Goal: Information Seeking & Learning: Find specific fact

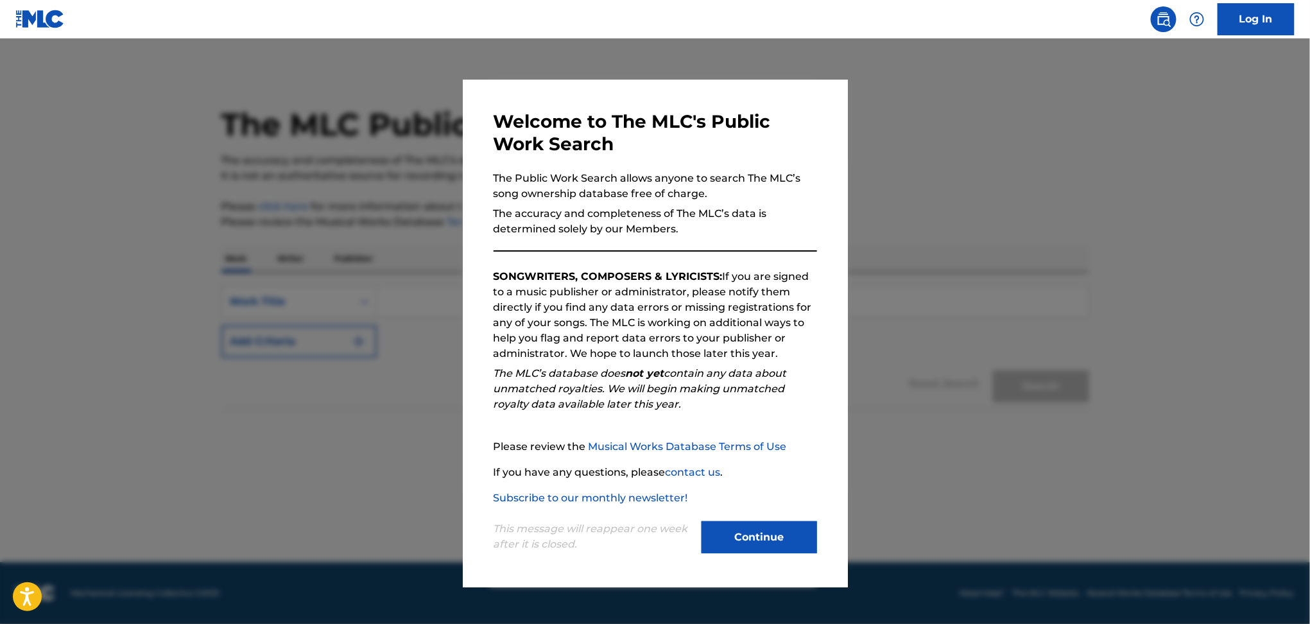
click at [771, 527] on button "Continue" at bounding box center [759, 537] width 116 height 32
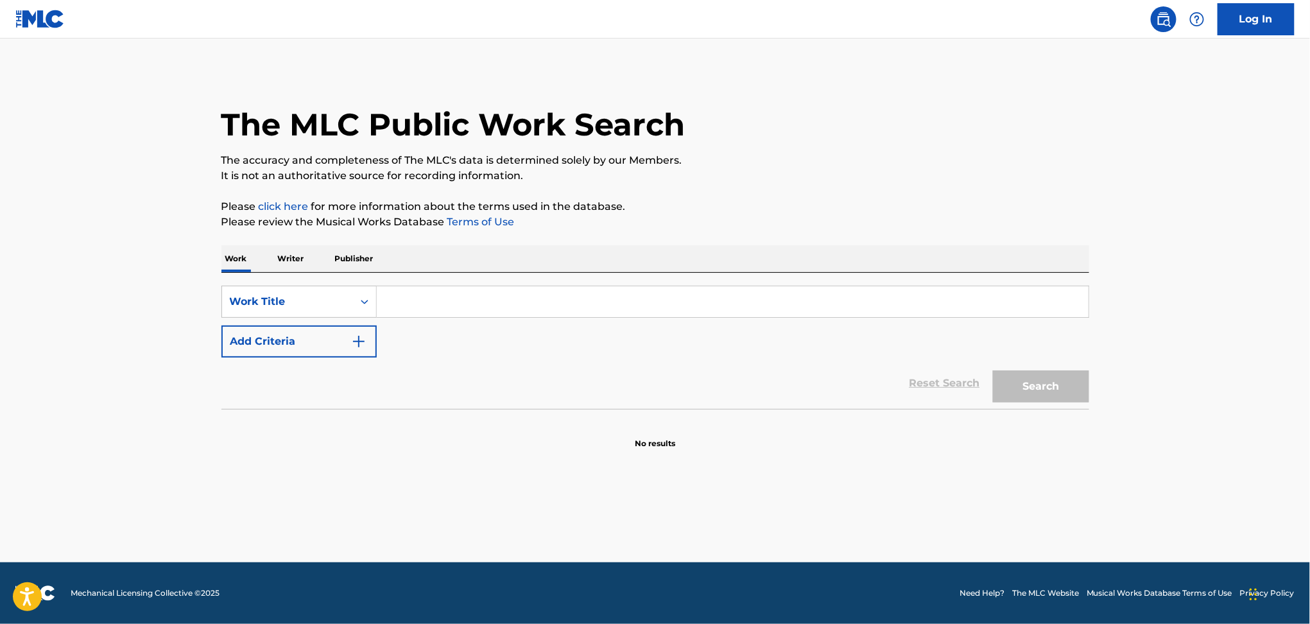
click at [306, 252] on p "Writer" at bounding box center [291, 258] width 34 height 27
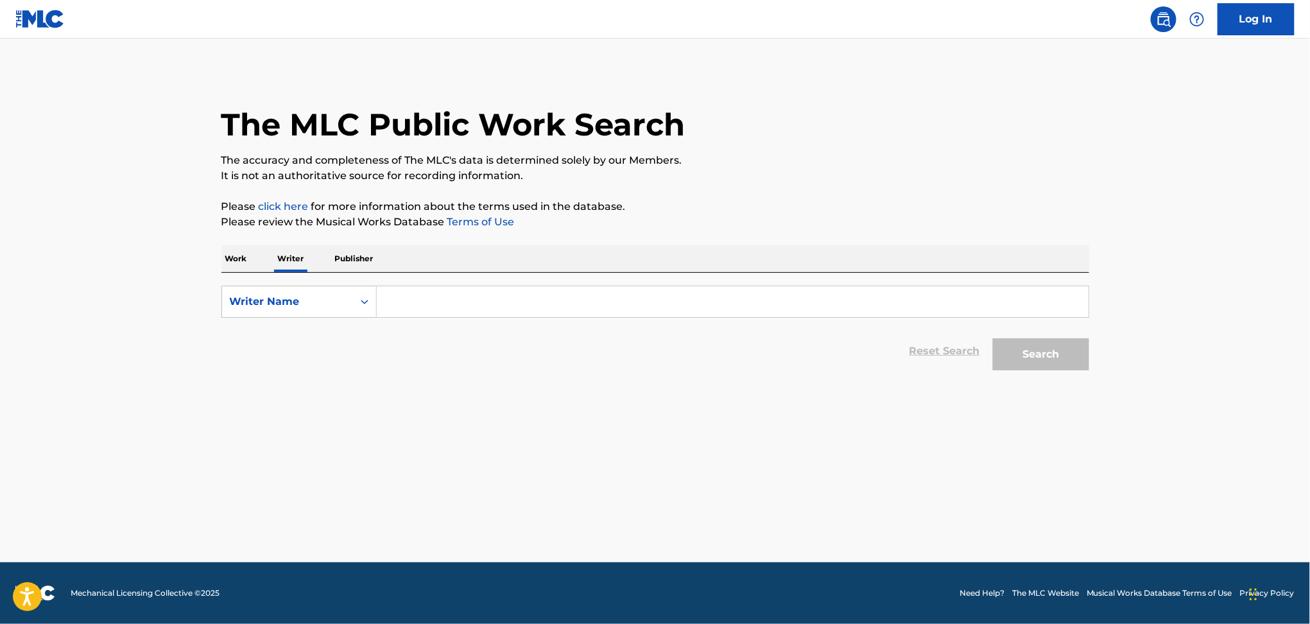
click at [455, 298] on input "Search Form" at bounding box center [733, 301] width 712 height 31
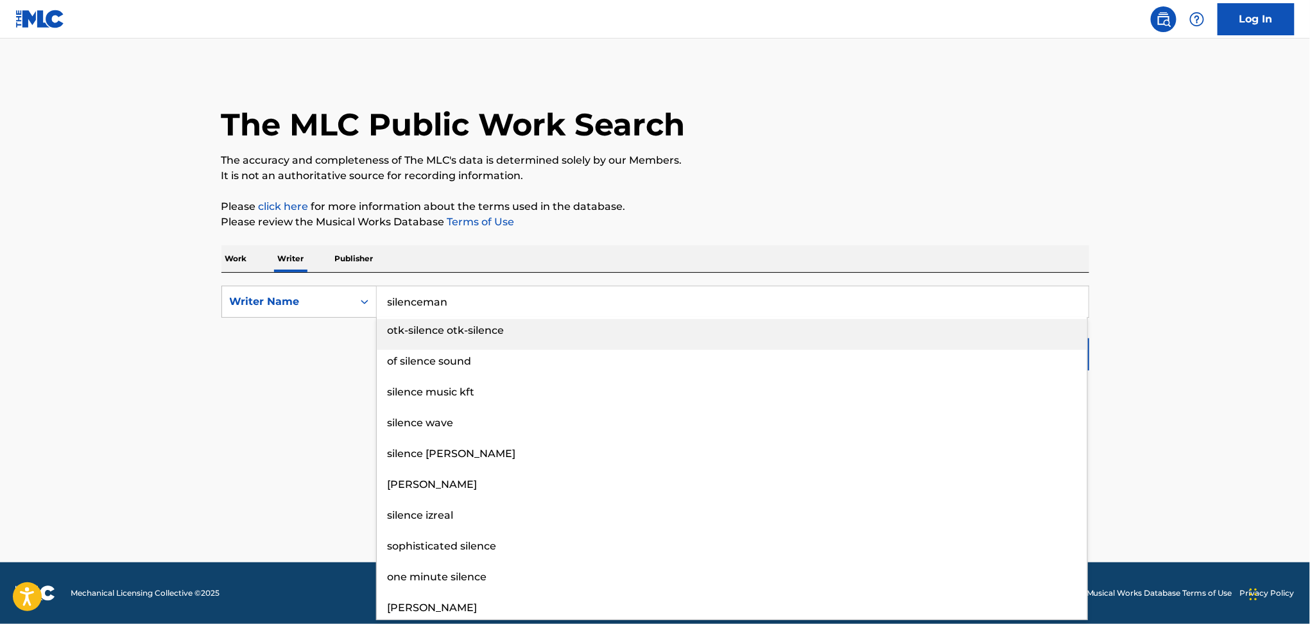
click at [993, 338] on button "Search" at bounding box center [1041, 354] width 96 height 32
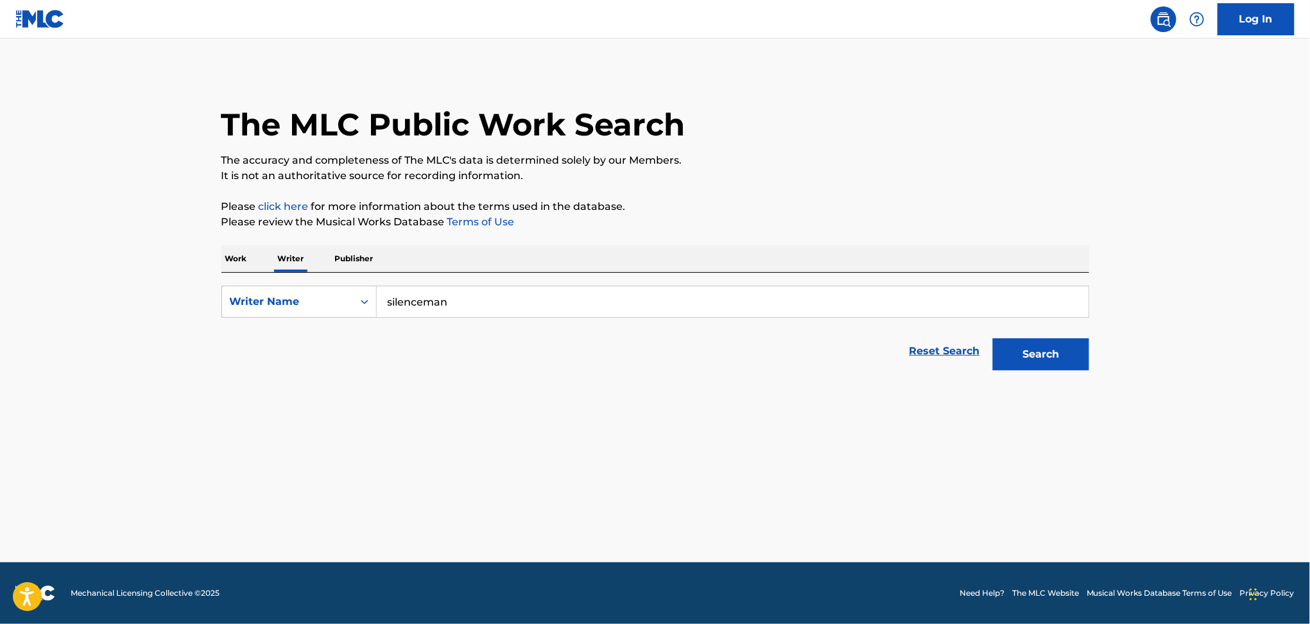
click at [1042, 353] on button "Search" at bounding box center [1041, 354] width 96 height 32
click at [551, 302] on input "silenceman" at bounding box center [733, 301] width 712 height 31
drag, startPoint x: 467, startPoint y: 296, endPoint x: 210, endPoint y: 255, distance: 259.3
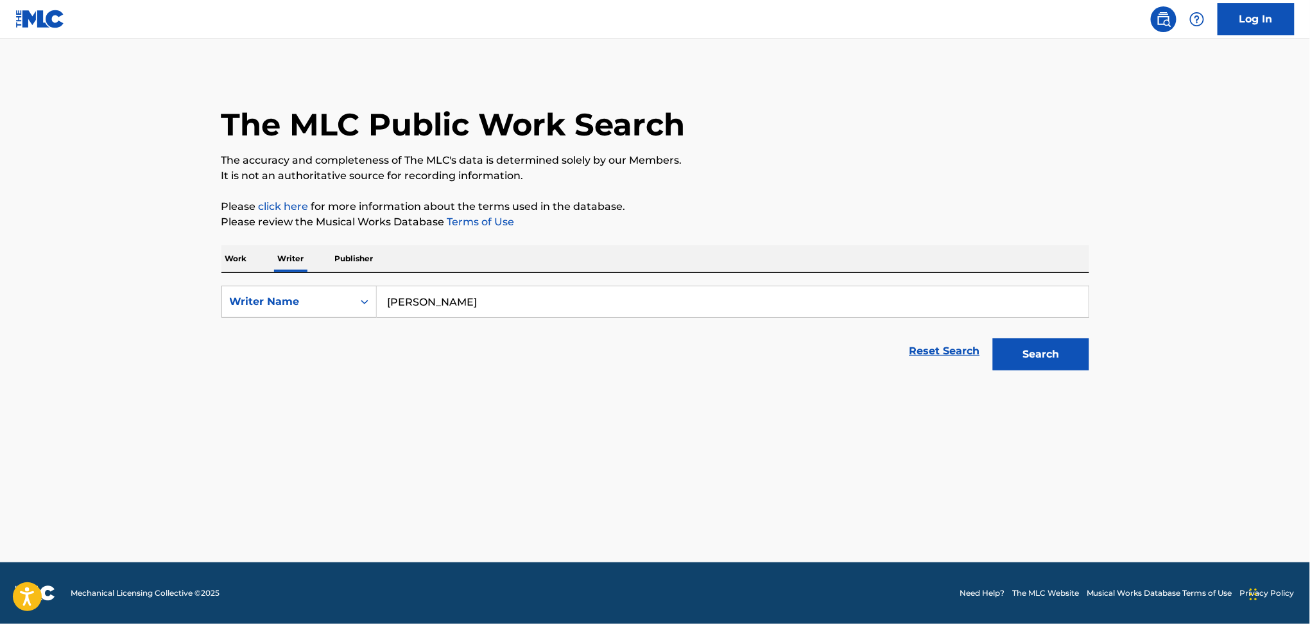
click at [265, 269] on div "Work Writer Publisher SearchWithCriteria8e12d2d4-e326-441d-87b3-bc262a2b45da Wr…" at bounding box center [655, 311] width 868 height 132
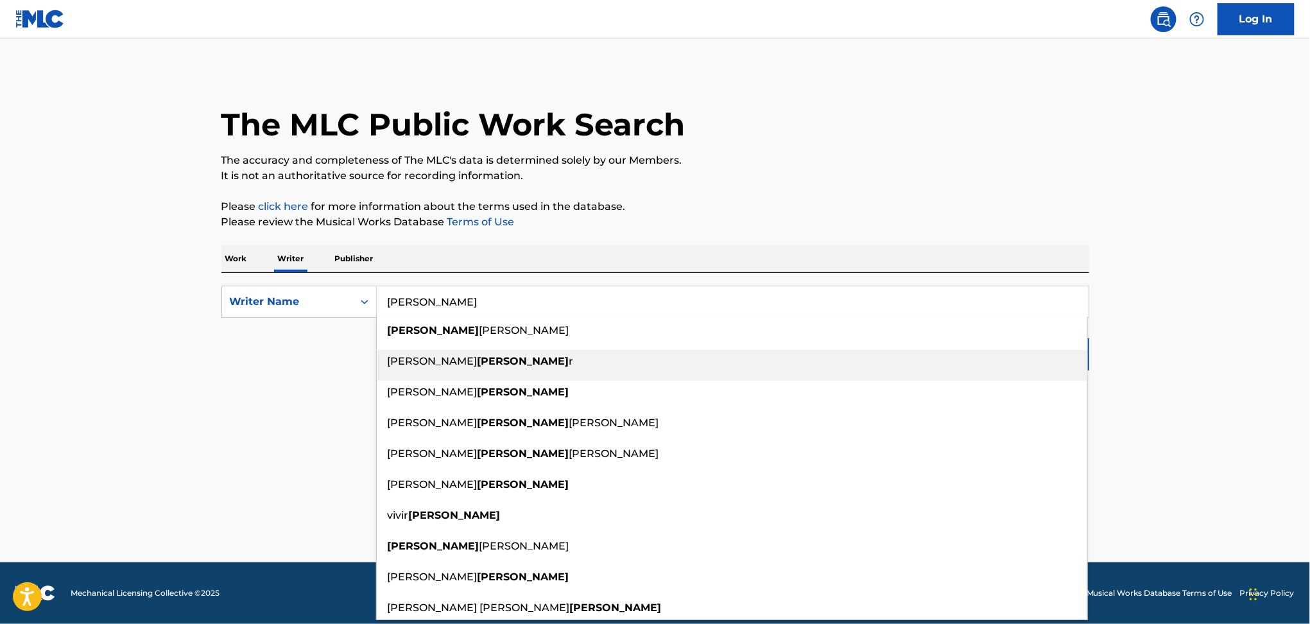
click at [477, 361] on strong "[PERSON_NAME]" at bounding box center [523, 361] width 92 height 12
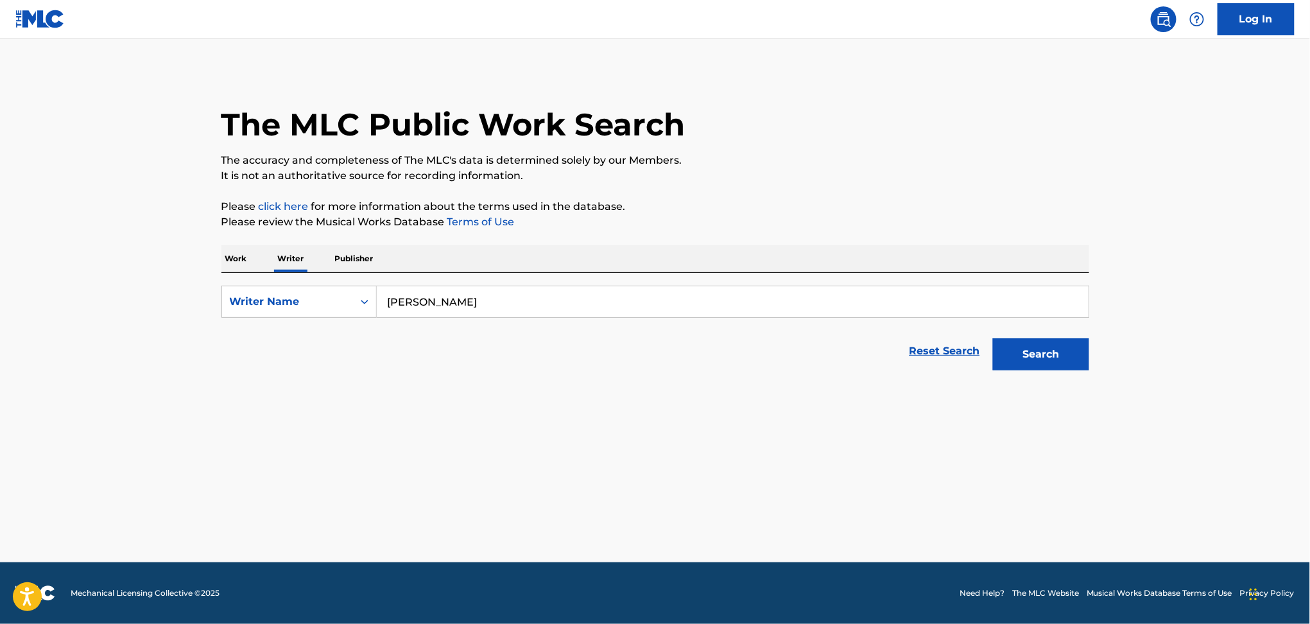
click at [522, 301] on input "[PERSON_NAME]" at bounding box center [733, 301] width 712 height 31
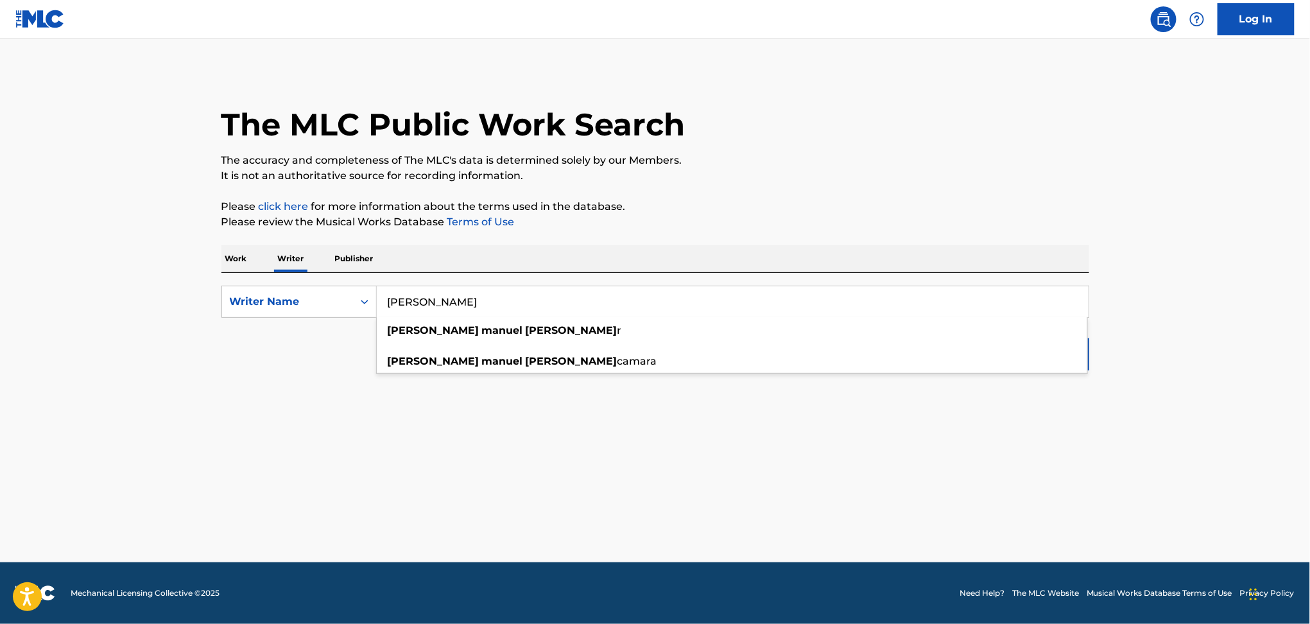
click at [1165, 320] on main "The MLC Public Work Search The accuracy and completeness of The MLC's data is d…" at bounding box center [655, 301] width 1310 height 524
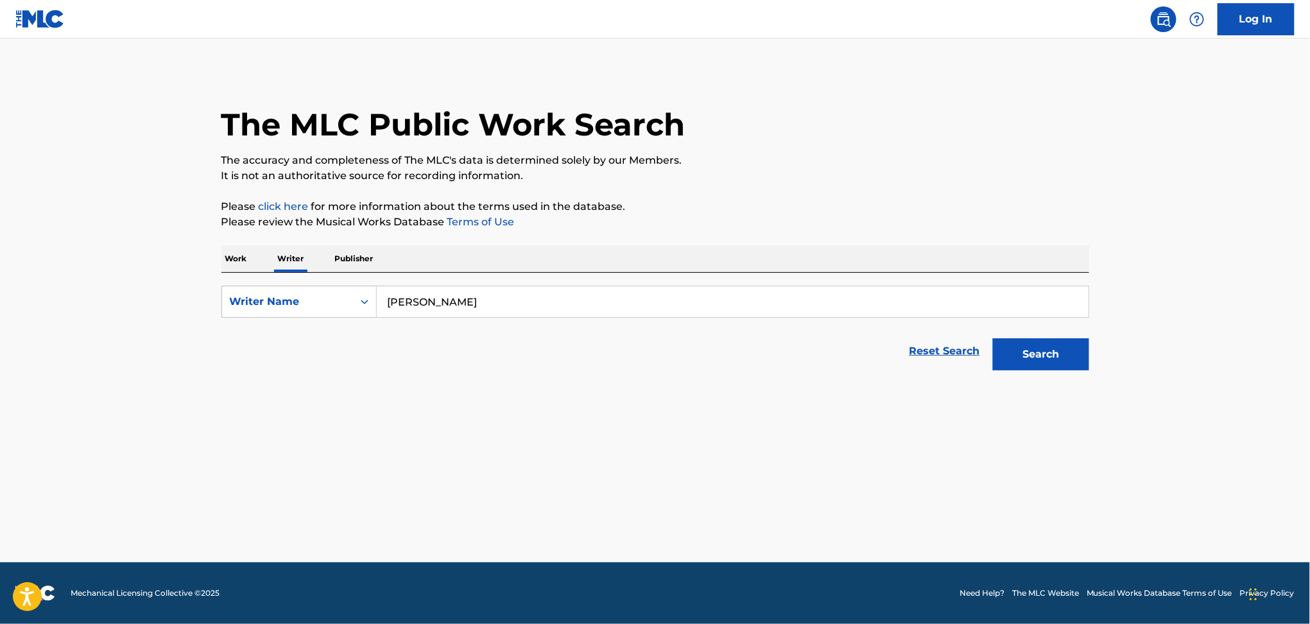
click at [1082, 342] on button "Search" at bounding box center [1041, 354] width 96 height 32
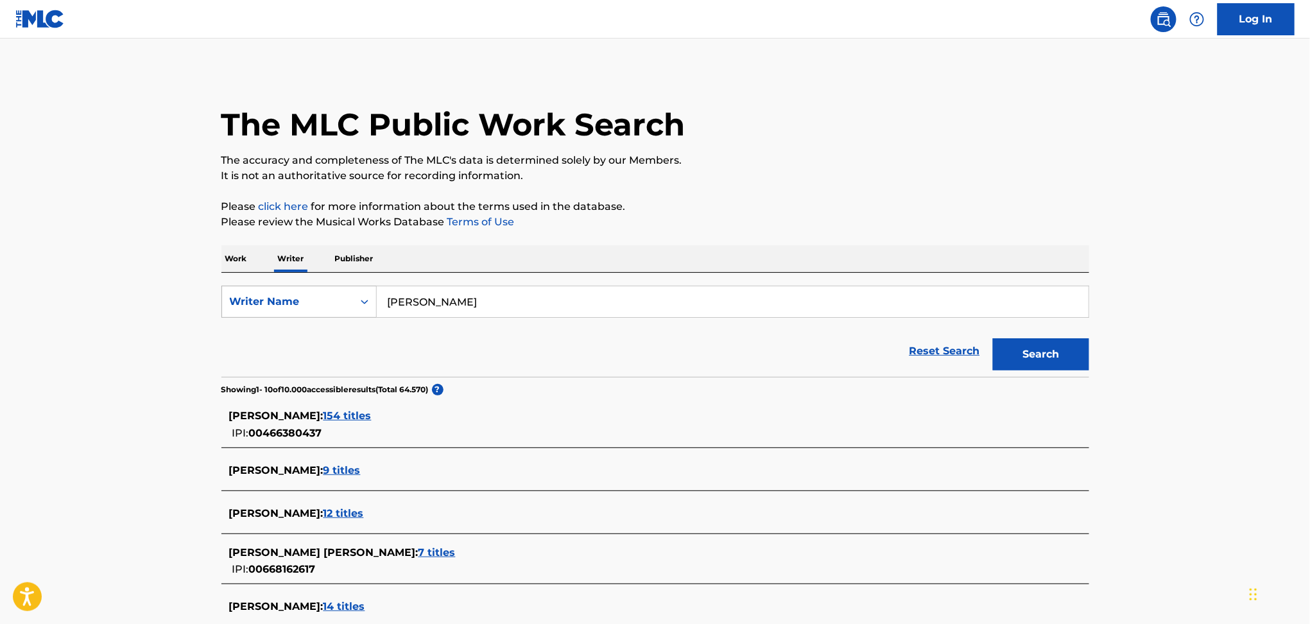
drag, startPoint x: 562, startPoint y: 298, endPoint x: 331, endPoint y: 293, distance: 230.4
click at [331, 293] on div "SearchWithCriteria8e12d2d4-e326-441d-87b3-bc262a2b45da Writer Name [PERSON_NAME]" at bounding box center [655, 302] width 868 height 32
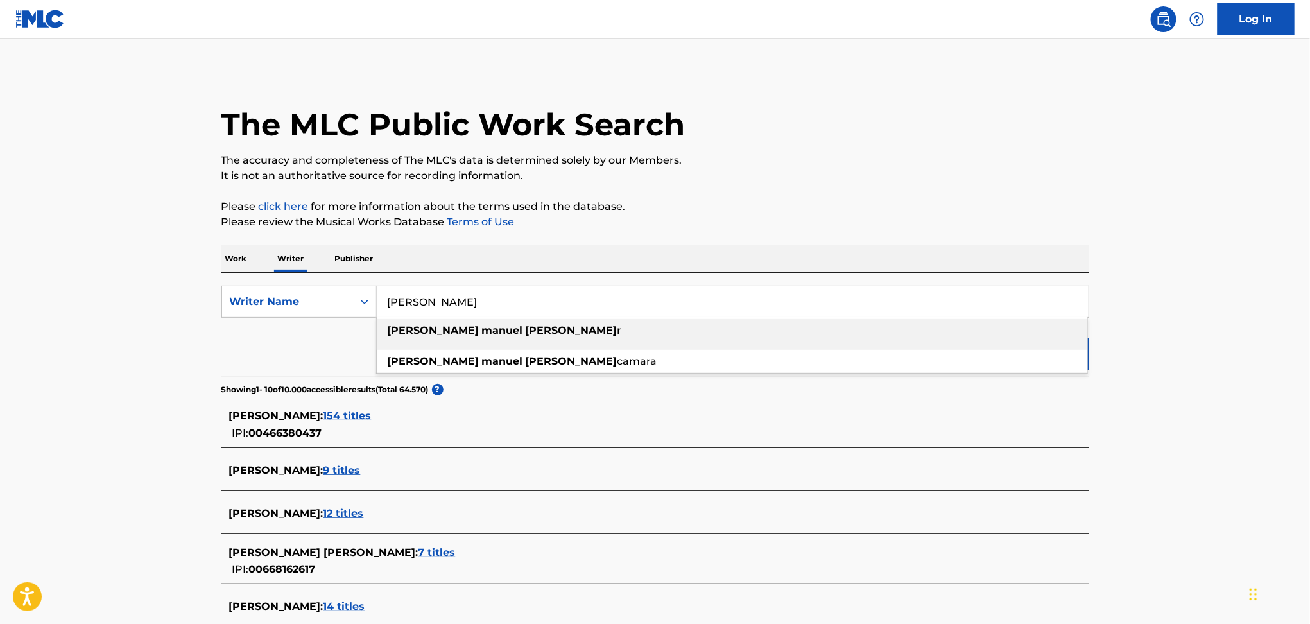
click at [162, 394] on main "The MLC Public Work Search The accuracy and completeness of The MLC's data is d…" at bounding box center [655, 484] width 1310 height 891
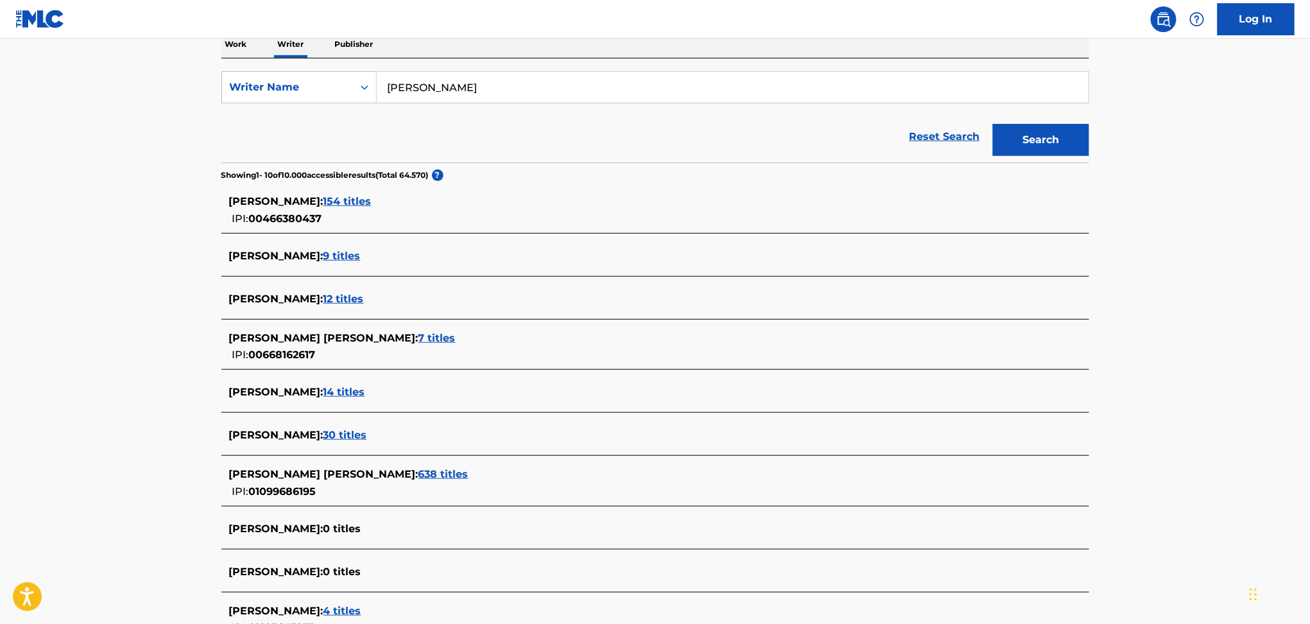
scroll to position [85, 0]
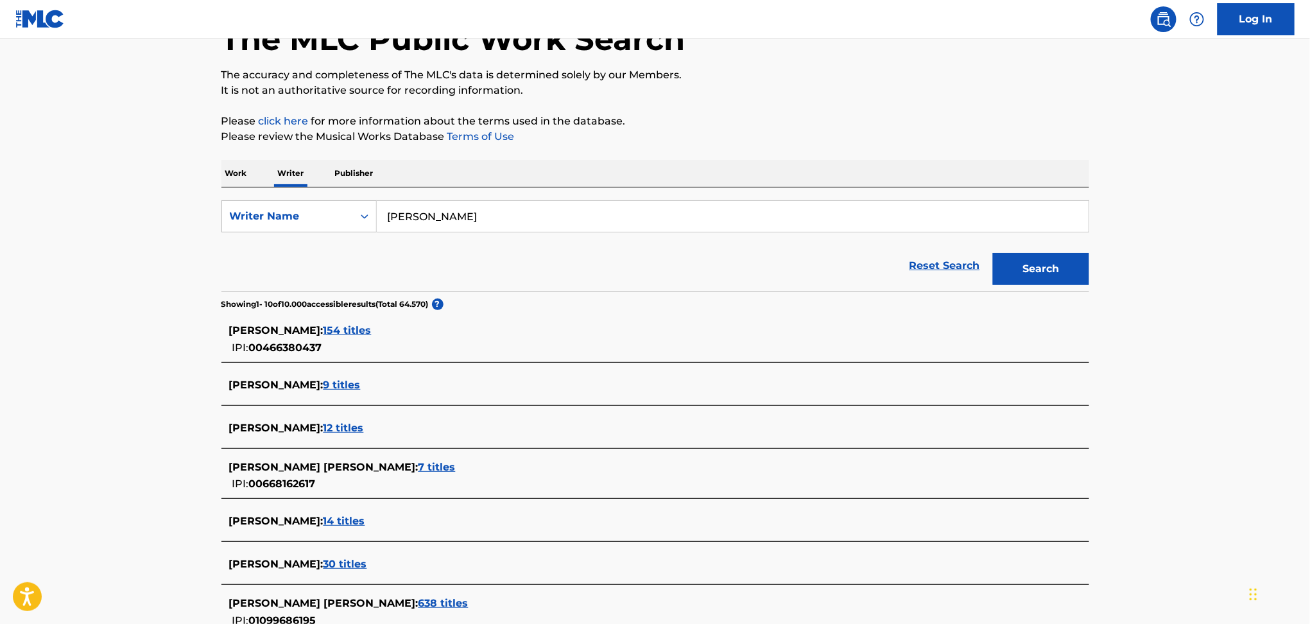
click at [453, 215] on input "[PERSON_NAME]" at bounding box center [733, 216] width 712 height 31
type input "silenceman"
click at [1013, 269] on button "Search" at bounding box center [1041, 269] width 96 height 32
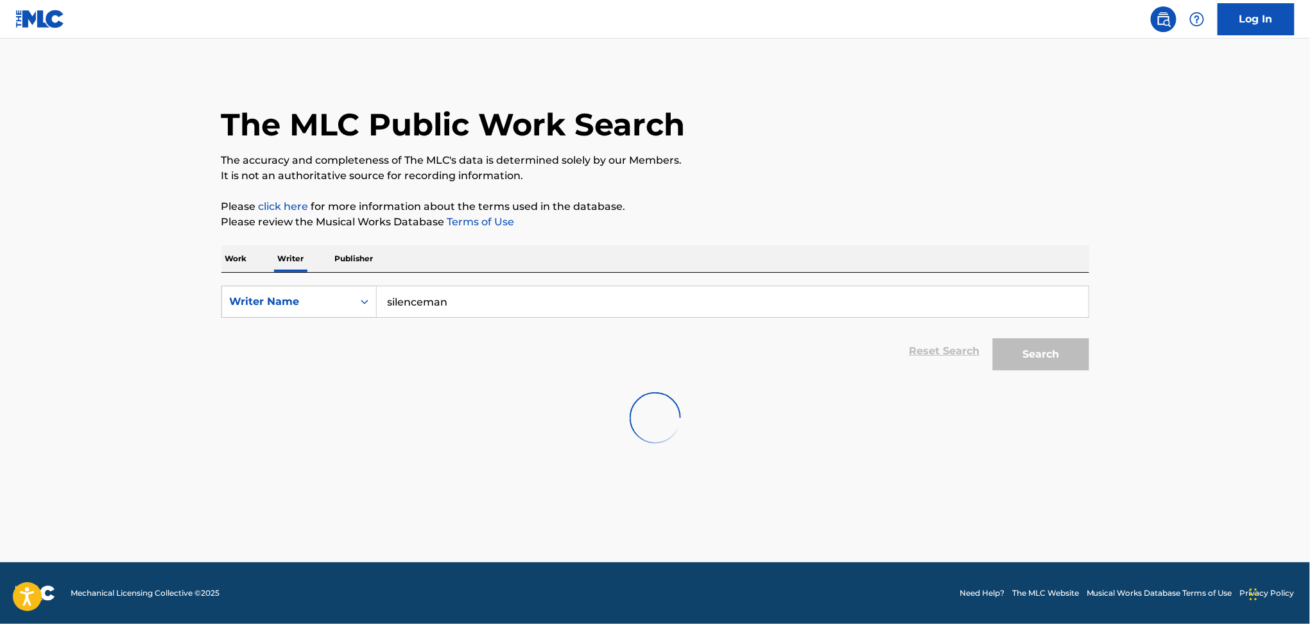
scroll to position [0, 0]
click at [1027, 355] on button "Search" at bounding box center [1041, 354] width 96 height 32
click at [323, 298] on div "Writer Name" at bounding box center [288, 301] width 116 height 15
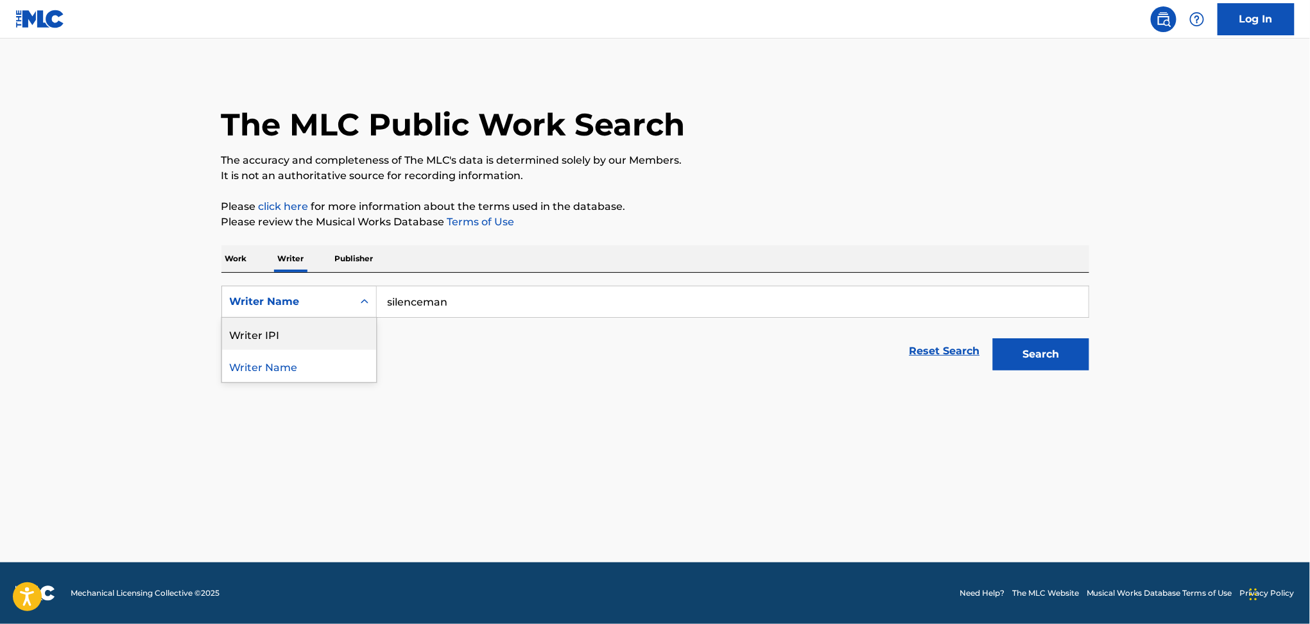
click at [237, 255] on p "Work" at bounding box center [236, 258] width 30 height 27
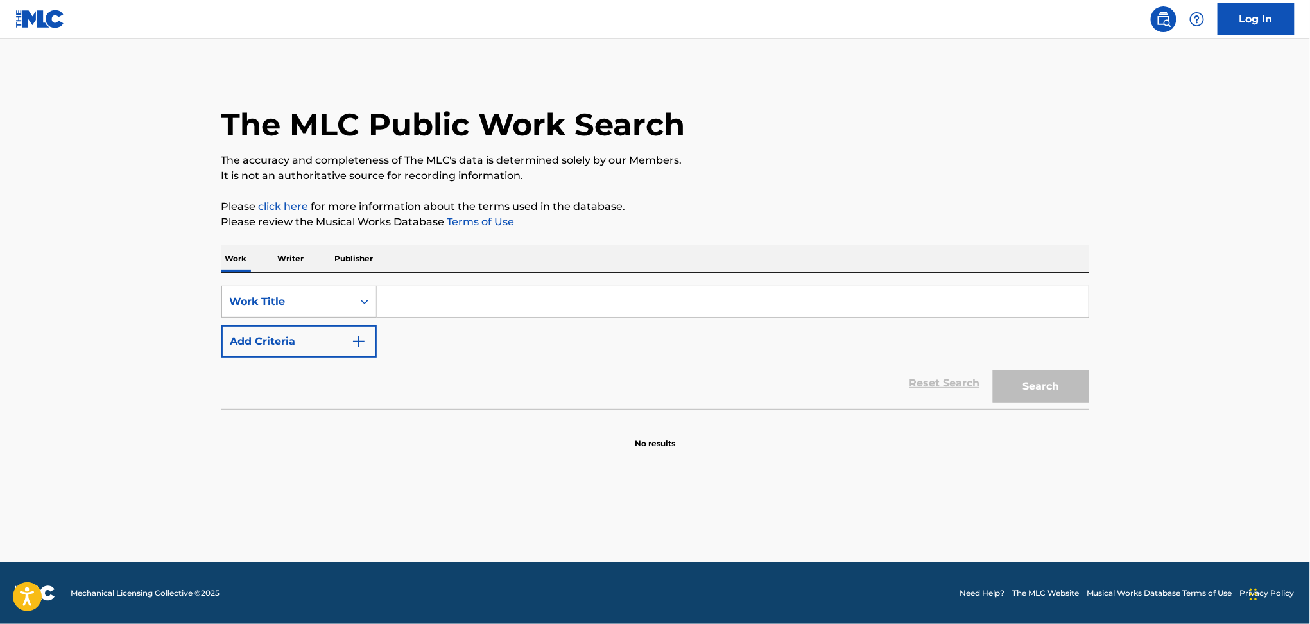
click at [317, 304] on div "Work Title" at bounding box center [288, 301] width 116 height 15
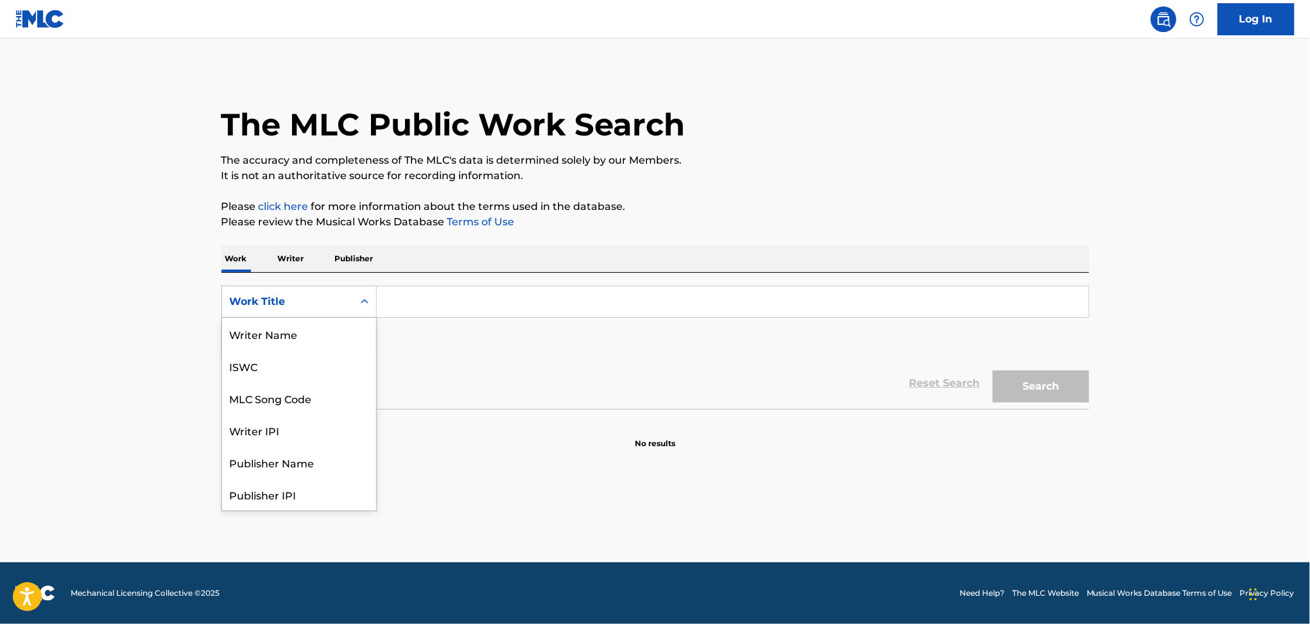
scroll to position [64, 0]
click at [285, 301] on div "Work Title" at bounding box center [288, 301] width 116 height 15
click at [358, 255] on p "Publisher" at bounding box center [354, 258] width 46 height 27
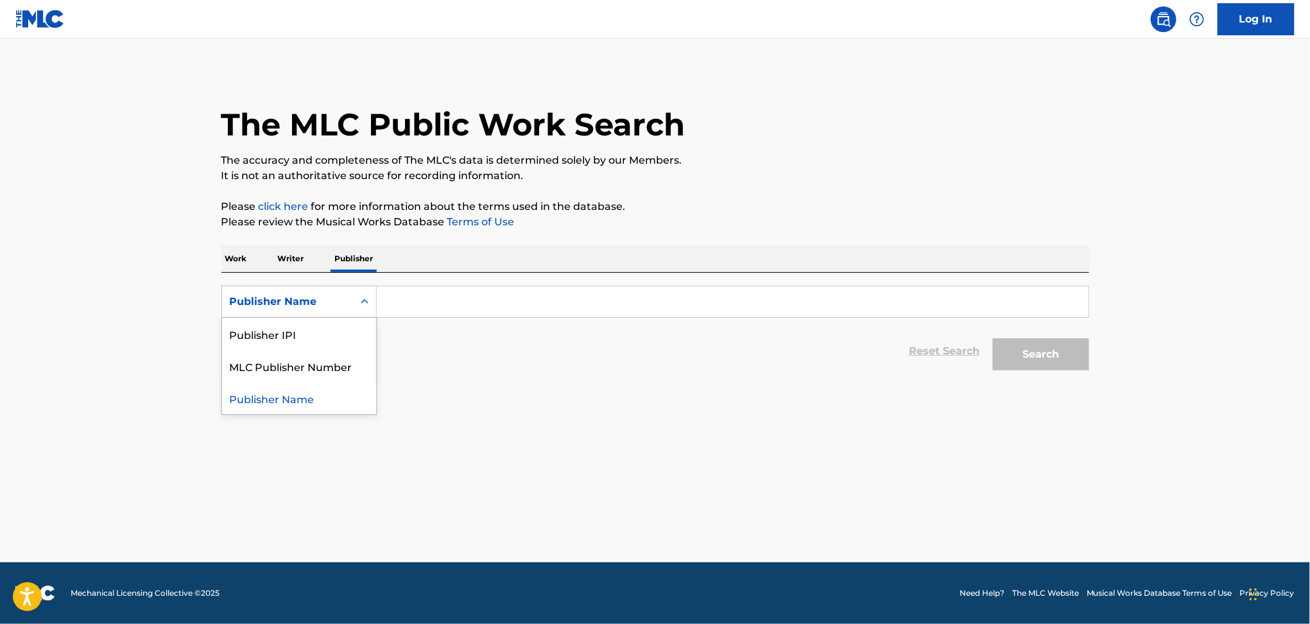
click at [300, 296] on div "Publisher Name" at bounding box center [288, 301] width 116 height 15
click at [305, 265] on p "Writer" at bounding box center [291, 258] width 34 height 27
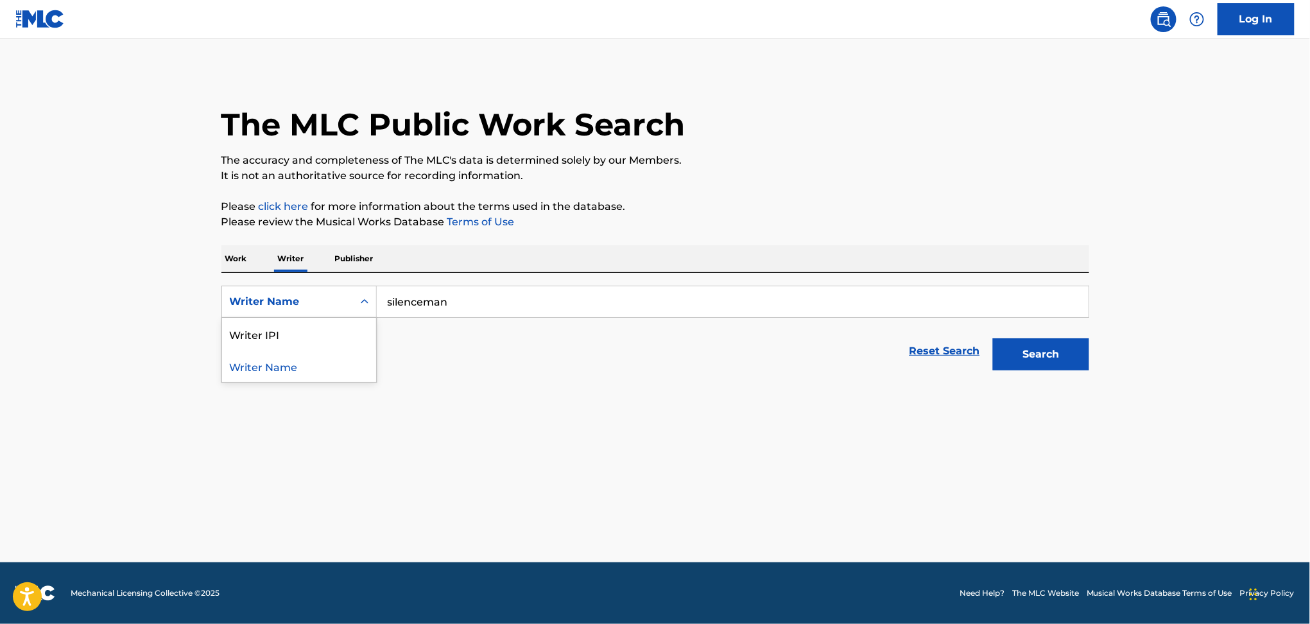
click at [305, 291] on div "Writer Name" at bounding box center [287, 301] width 131 height 24
click at [237, 262] on p "Work" at bounding box center [236, 258] width 30 height 27
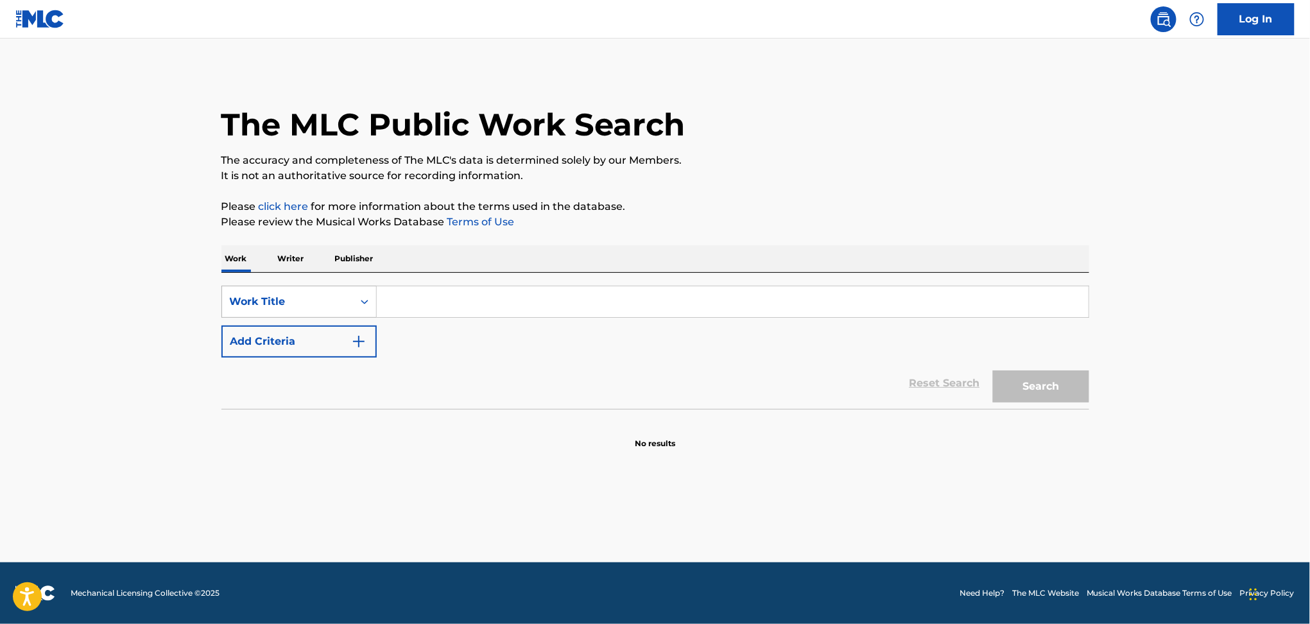
click at [275, 296] on div "Work Title" at bounding box center [288, 301] width 116 height 15
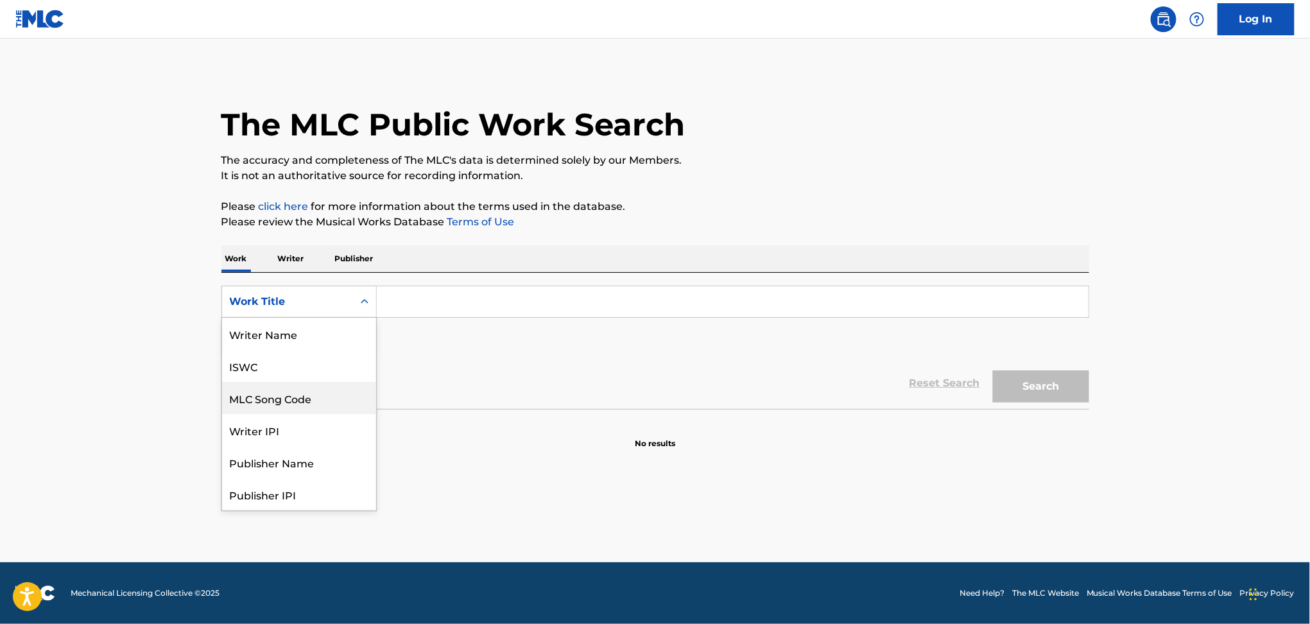
scroll to position [64, 0]
